Goal: Task Accomplishment & Management: Manage account settings

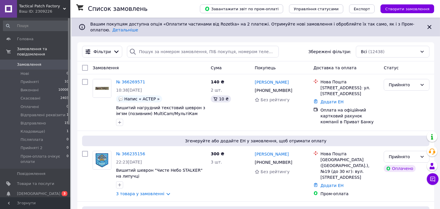
click at [30, 191] on span "[DEMOGRAPHIC_DATA]" at bounding box center [38, 193] width 43 height 5
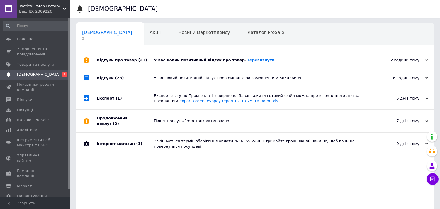
click at [427, 62] on icon at bounding box center [426, 60] width 3 height 3
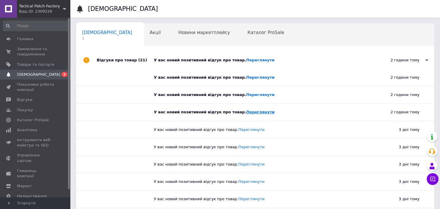
click at [246, 112] on link "Переглянути" at bounding box center [260, 112] width 28 height 4
click at [246, 95] on link "Переглянути" at bounding box center [260, 94] width 28 height 4
click at [246, 78] on link "Переглянути" at bounding box center [260, 77] width 28 height 4
click at [246, 61] on link "Переглянути" at bounding box center [260, 60] width 28 height 4
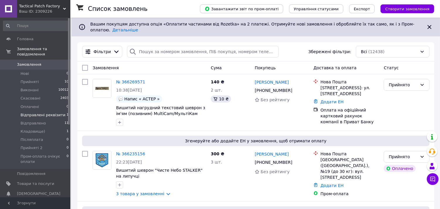
click at [42, 112] on span "Відправлені реквізити" at bounding box center [43, 114] width 45 height 5
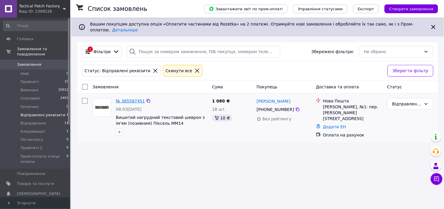
click at [130, 98] on link "№ 365587451" at bounding box center [130, 100] width 29 height 5
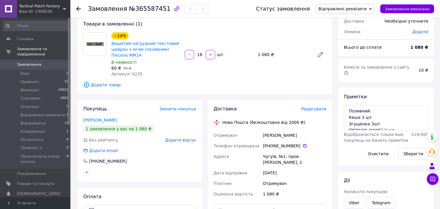
scroll to position [65, 0]
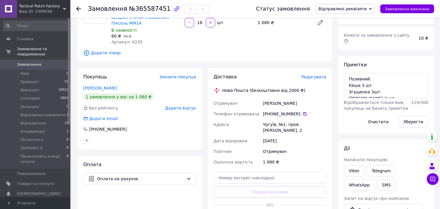
click at [160, 7] on span "№365587451" at bounding box center [150, 8] width 42 height 7
click at [303, 113] on icon at bounding box center [305, 114] width 4 height 4
click at [50, 62] on span "Замовлення" at bounding box center [35, 64] width 37 height 5
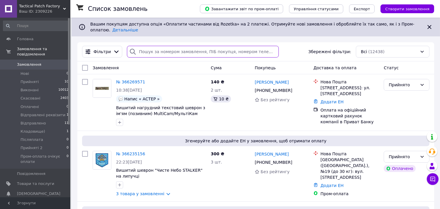
click at [168, 46] on input "search" at bounding box center [203, 52] width 152 height 12
click at [138, 46] on input "search" at bounding box center [203, 52] width 152 height 12
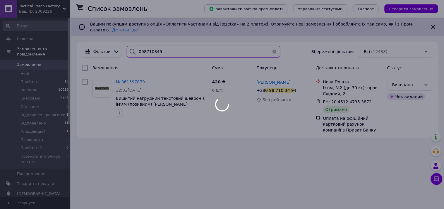
type input "0987103494"
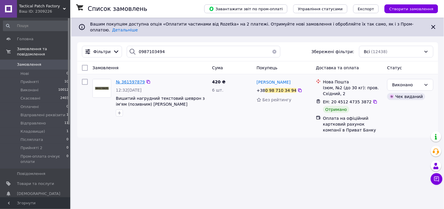
click at [138, 79] on span "№ 361597879" at bounding box center [130, 81] width 29 height 5
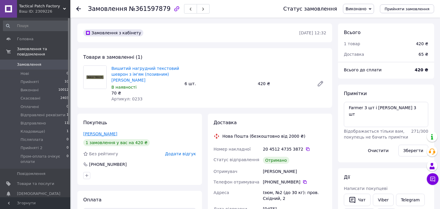
click at [97, 132] on link "Жадан Олександр" at bounding box center [100, 133] width 34 height 5
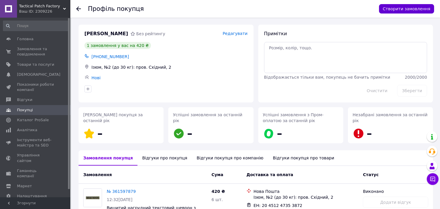
click at [408, 10] on button "Створити замовлення" at bounding box center [406, 8] width 55 height 9
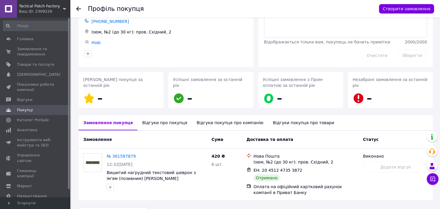
scroll to position [52, 0]
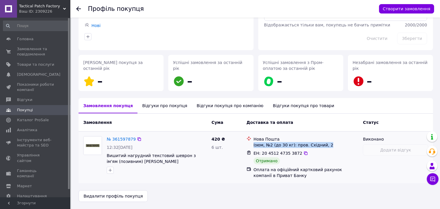
drag, startPoint x: 325, startPoint y: 145, endPoint x: 252, endPoint y: 144, distance: 72.9
click at [252, 144] on div "Нова Пошта Ізюм, №2 (до 30 кг): пров. Східний, 2" at bounding box center [305, 142] width 107 height 12
copy div "Ізюм, №2 (до 30 кг): пров. Східний, 2"
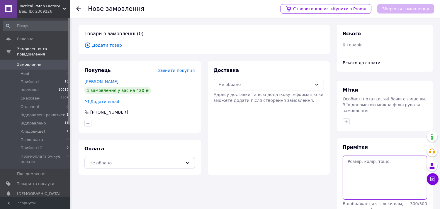
click at [359, 169] on textarea at bounding box center [384, 177] width 84 height 44
paste textarea "Farmer 4 шт"
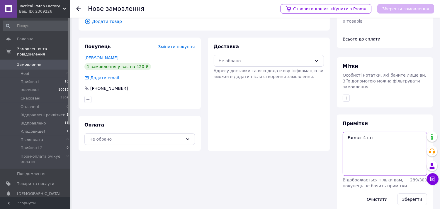
scroll to position [27, 0]
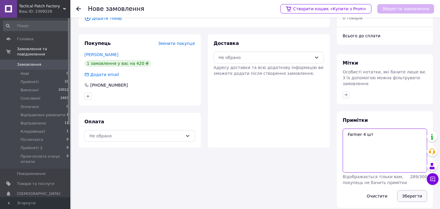
type textarea "Farmer 4 шт"
click at [407, 190] on button "Зберегти" at bounding box center [412, 196] width 30 height 12
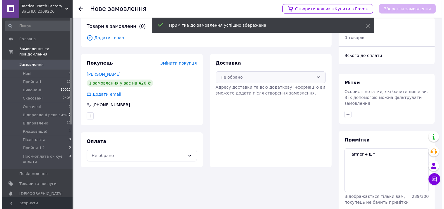
scroll to position [0, 0]
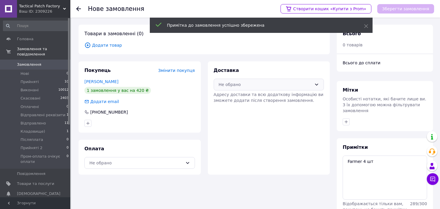
click at [297, 83] on div "Не обрано" at bounding box center [265, 84] width 93 height 6
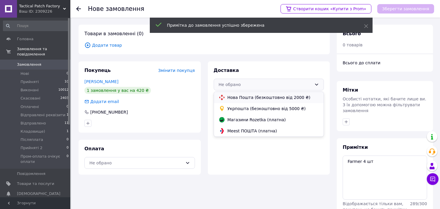
click at [293, 95] on span "Нова Пошта (безкоштовно від 2000 ₴)" at bounding box center [273, 97] width 92 height 6
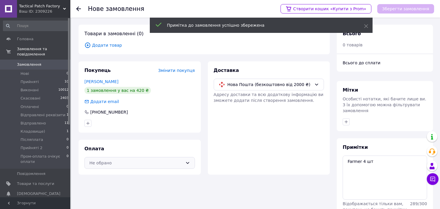
click at [128, 162] on div "Не обрано" at bounding box center [135, 162] width 93 height 6
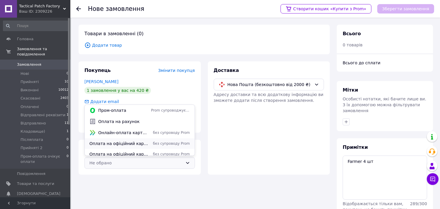
click at [126, 146] on span "Оплата на офіційний картковий рахунок компанії в Приват Банку" at bounding box center [118, 143] width 59 height 6
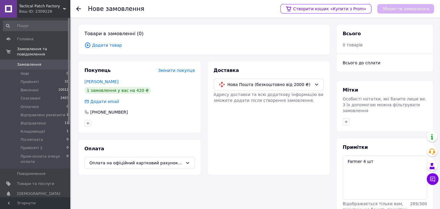
click at [106, 45] on span "Додати товар" at bounding box center [203, 45] width 239 height 6
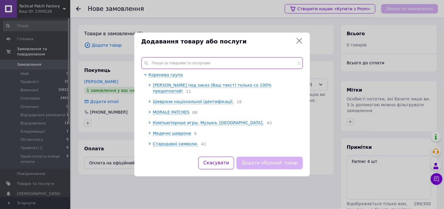
click at [166, 60] on input "text" at bounding box center [222, 63] width 162 height 12
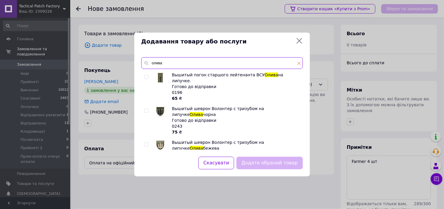
type input "олива"
click at [298, 64] on icon at bounding box center [300, 64] width 4 height 4
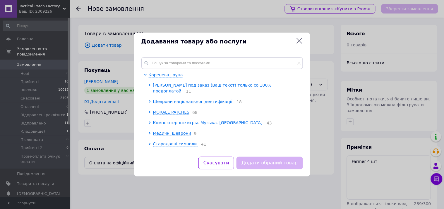
click at [188, 83] on span "Шевроны под заказ (Ваш текст) только со 100% предоплатой!" at bounding box center [212, 88] width 119 height 11
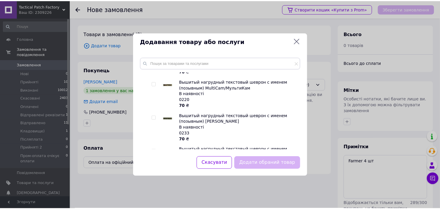
scroll to position [390, 0]
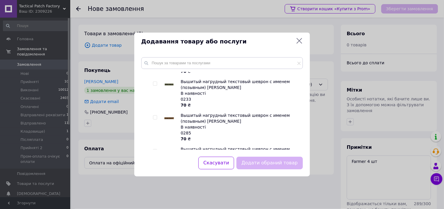
click at [156, 82] on input "checkbox" at bounding box center [155, 84] width 4 height 4
checkbox input "true"
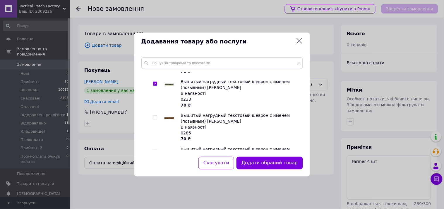
click at [264, 160] on button "Додати обраний товар" at bounding box center [270, 162] width 66 height 13
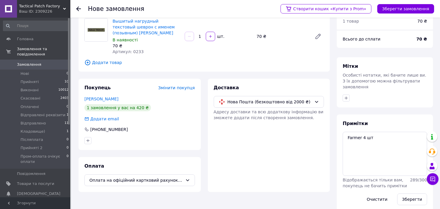
scroll to position [27, 0]
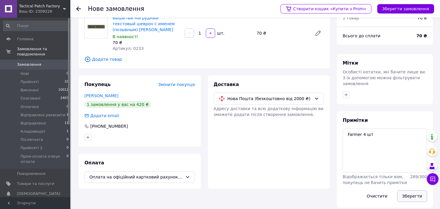
click at [411, 190] on button "Зберегти" at bounding box center [412, 196] width 30 height 12
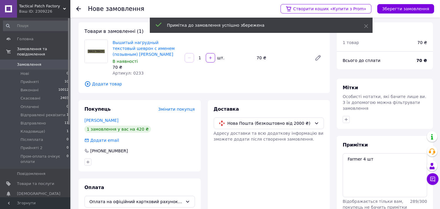
scroll to position [0, 0]
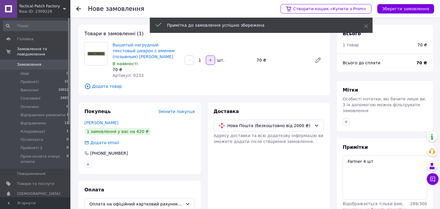
click at [213, 59] on button "button" at bounding box center [210, 59] width 9 height 9
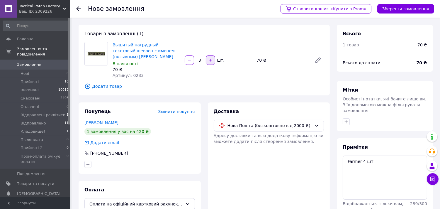
click at [213, 59] on button "button" at bounding box center [210, 59] width 9 height 9
type input "4"
click at [410, 8] on button "Зберегти замовлення" at bounding box center [405, 8] width 57 height 9
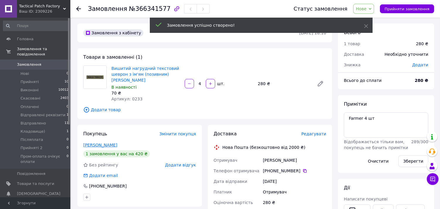
click at [97, 145] on link "Жадан Олександр" at bounding box center [100, 144] width 34 height 5
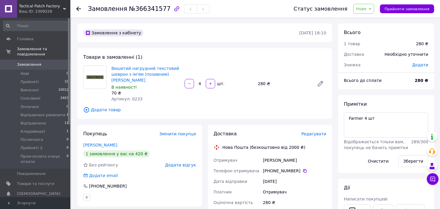
click at [366, 9] on span "Нове" at bounding box center [361, 8] width 11 height 5
click at [380, 55] on li "Відправлені реквізити" at bounding box center [383, 55] width 61 height 9
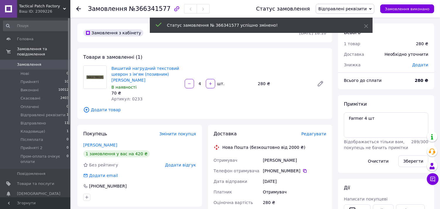
click at [409, 161] on button "Зберегти" at bounding box center [413, 161] width 30 height 12
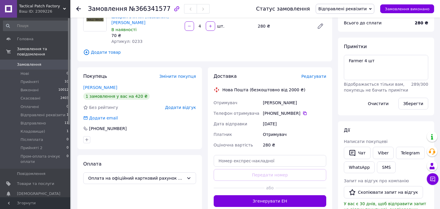
scroll to position [65, 0]
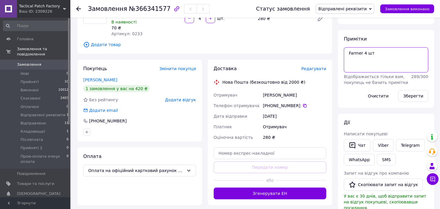
click at [380, 51] on textarea "Farmer 4 шт" at bounding box center [386, 59] width 84 height 25
click at [371, 51] on textarea "Farmer 4 шт 12 на 2.5 см" at bounding box center [386, 59] width 84 height 25
type textarea "Farmer 4 шт 12 на 2.5 см"
click at [408, 92] on button "Зберегти" at bounding box center [413, 96] width 30 height 12
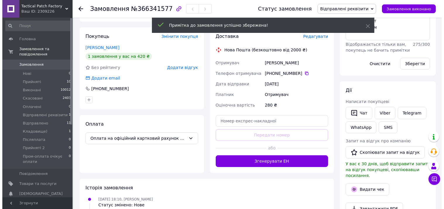
scroll to position [98, 0]
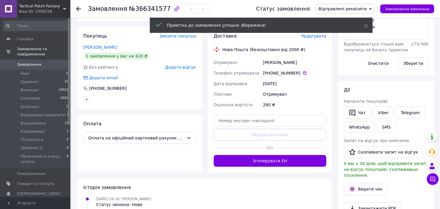
click at [317, 36] on span "Редагувати" at bounding box center [313, 36] width 25 height 5
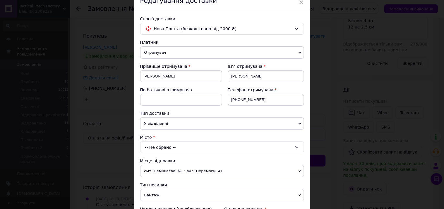
scroll to position [65, 0]
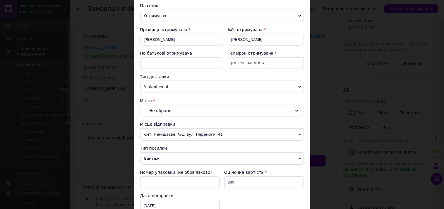
click at [166, 112] on div "-- Не обрано --" at bounding box center [222, 111] width 164 height 12
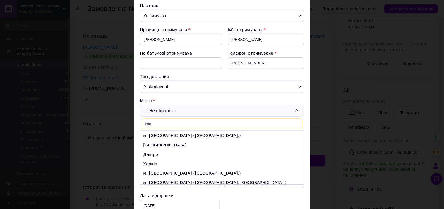
type input "ізюм"
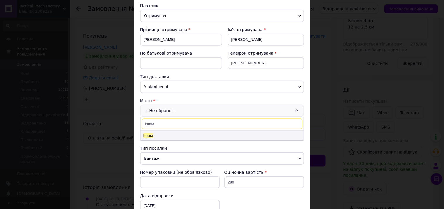
click at [153, 136] on li "Ізюм" at bounding box center [222, 135] width 163 height 9
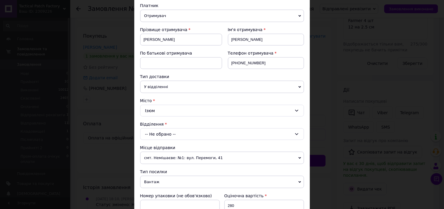
click at [167, 133] on div "-- Не обрано --" at bounding box center [222, 134] width 164 height 12
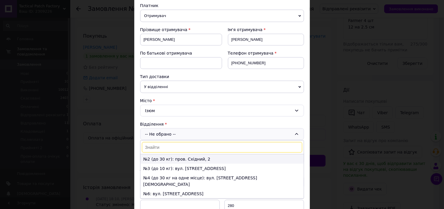
click at [171, 160] on li "№2 (до 30 кг): пров. Східний, 2" at bounding box center [222, 158] width 163 height 9
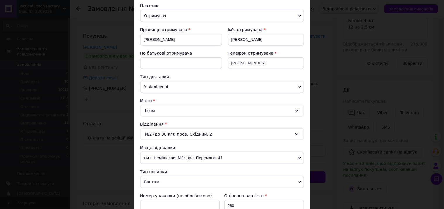
click at [179, 182] on span "Вантаж" at bounding box center [222, 181] width 164 height 12
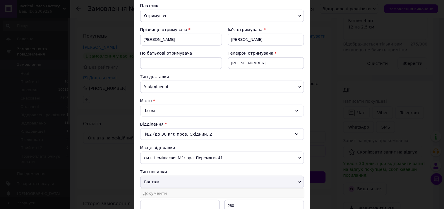
click at [179, 190] on li "Документи" at bounding box center [222, 193] width 164 height 9
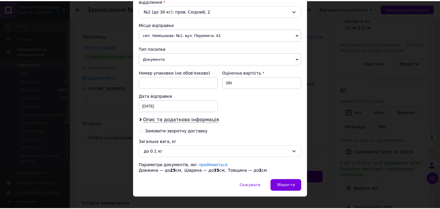
scroll to position [197, 0]
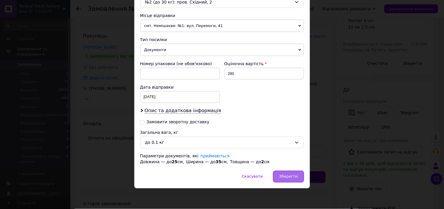
click at [294, 175] on span "Зберегти" at bounding box center [288, 176] width 18 height 4
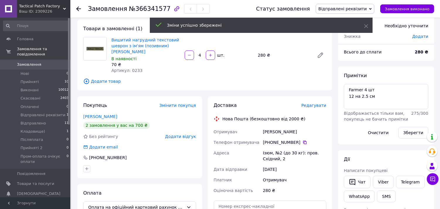
scroll to position [0, 0]
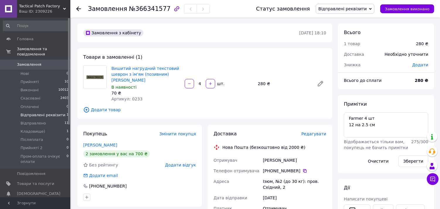
click at [53, 112] on span "Відправлені реквізити" at bounding box center [43, 114] width 45 height 5
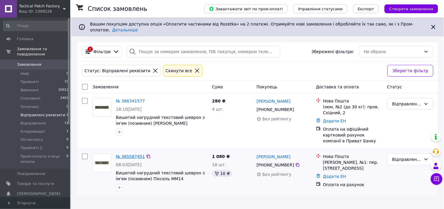
click at [136, 154] on link "№ 365587451" at bounding box center [130, 156] width 29 height 5
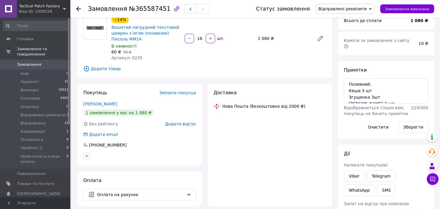
scroll to position [98, 0]
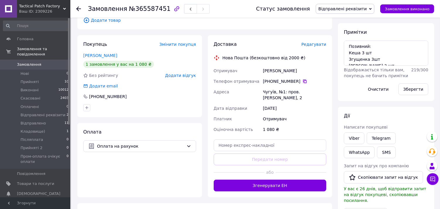
click at [302, 82] on icon at bounding box center [304, 81] width 5 height 5
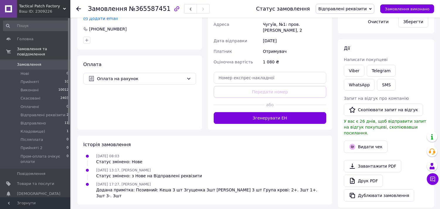
scroll to position [195, 0]
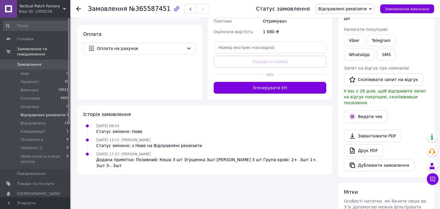
click at [45, 112] on span "Відправлені реквізити" at bounding box center [43, 114] width 45 height 5
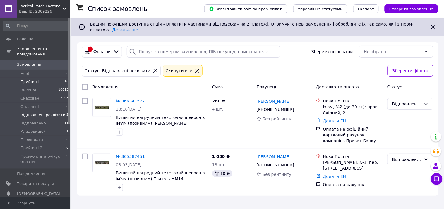
click at [39, 78] on li "Прийняті 10" at bounding box center [36, 82] width 72 height 8
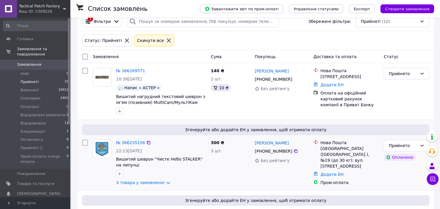
scroll to position [65, 0]
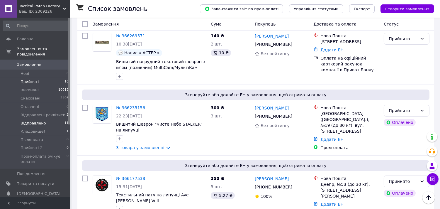
click at [36, 120] on span "Відправлено" at bounding box center [33, 122] width 25 height 5
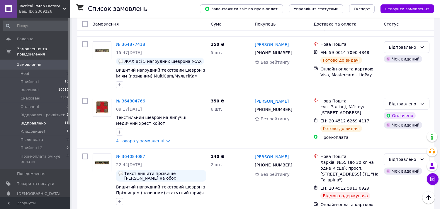
scroll to position [564, 0]
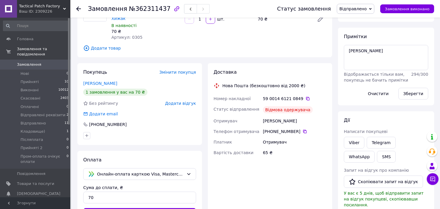
scroll to position [42, 0]
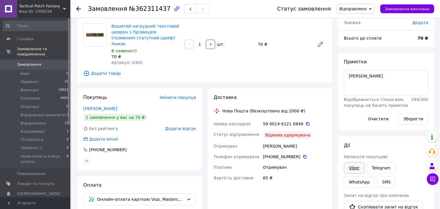
click at [354, 170] on link "Viber" at bounding box center [354, 168] width 21 height 12
click at [268, 182] on div "Доставка Нова Пошта (безкоштовно від 2000 ₴) Номер накладної 59 0014 6121 0849 …" at bounding box center [270, 176] width 124 height 176
click at [47, 59] on link "Замовлення 0" at bounding box center [36, 64] width 72 height 10
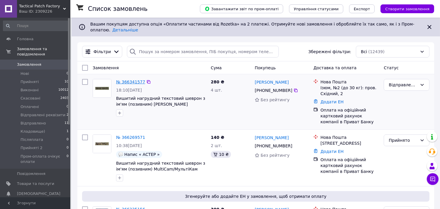
click at [125, 79] on link "№ 366341577" at bounding box center [130, 81] width 29 height 5
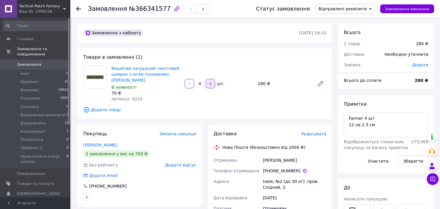
click at [213, 85] on button "button" at bounding box center [210, 83] width 9 height 9
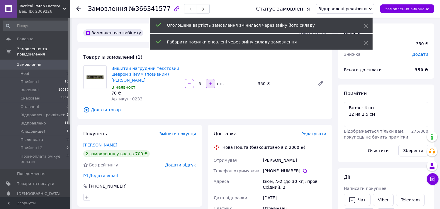
click at [211, 82] on icon "button" at bounding box center [210, 83] width 4 height 4
type input "6"
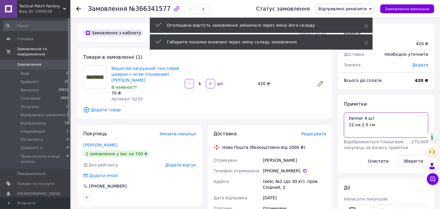
click at [364, 117] on textarea "Farmer 4 шт 12 на 2.5 см" at bounding box center [386, 124] width 84 height 25
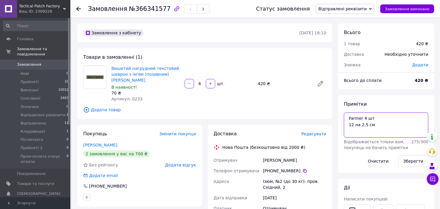
drag, startPoint x: 371, startPoint y: 116, endPoint x: 361, endPoint y: 115, distance: 9.1
click at [361, 115] on textarea "Farmer 4 шт 12 на 2.5 см" at bounding box center [386, 124] width 84 height 25
type textarea "Farmer 12 на 2.5 см"
click at [415, 158] on button "Зберегти" at bounding box center [413, 161] width 30 height 12
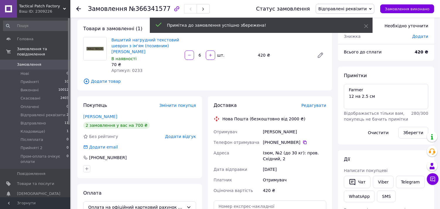
scroll to position [33, 0]
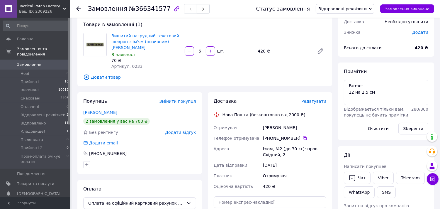
click at [345, 9] on span "Відправлені реквізити" at bounding box center [342, 8] width 48 height 5
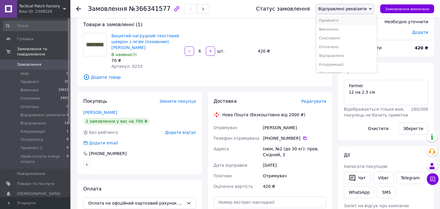
click at [344, 19] on li "Прийнято" at bounding box center [346, 20] width 61 height 9
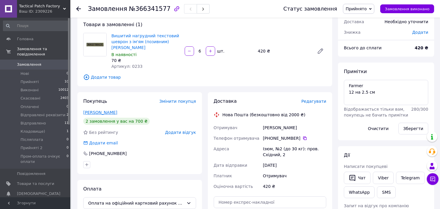
click at [93, 112] on link "Жадан Олександр" at bounding box center [100, 112] width 34 height 5
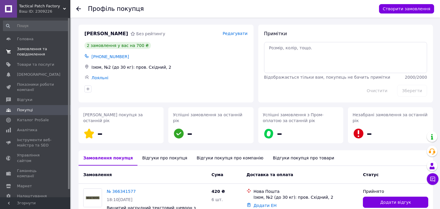
click at [35, 53] on span "Замовлення та повідомлення" at bounding box center [35, 51] width 37 height 11
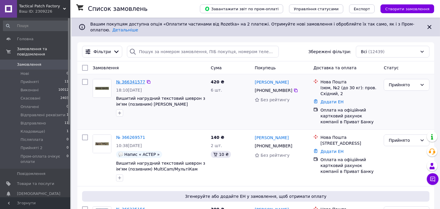
click at [130, 79] on link "№ 366341577" at bounding box center [130, 81] width 29 height 5
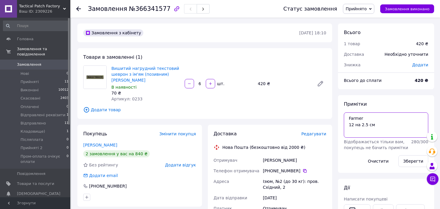
click at [347, 117] on textarea "Farmer 12 на 2.5 см" at bounding box center [386, 124] width 84 height 25
click at [353, 116] on textarea "Farmer 12 на 2.5 см" at bounding box center [386, 124] width 84 height 25
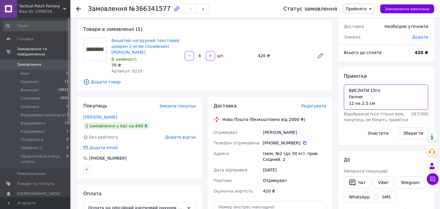
scroll to position [65, 0]
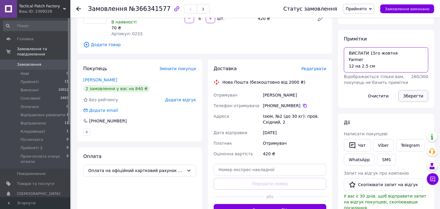
type textarea "ВИСЛАТИ 15го жовтня Farmer 12 на 2.5 см"
click at [417, 95] on button "Зберегти" at bounding box center [413, 96] width 30 height 12
click at [413, 94] on button "Зберегти" at bounding box center [413, 96] width 30 height 12
